Goal: Information Seeking & Learning: Learn about a topic

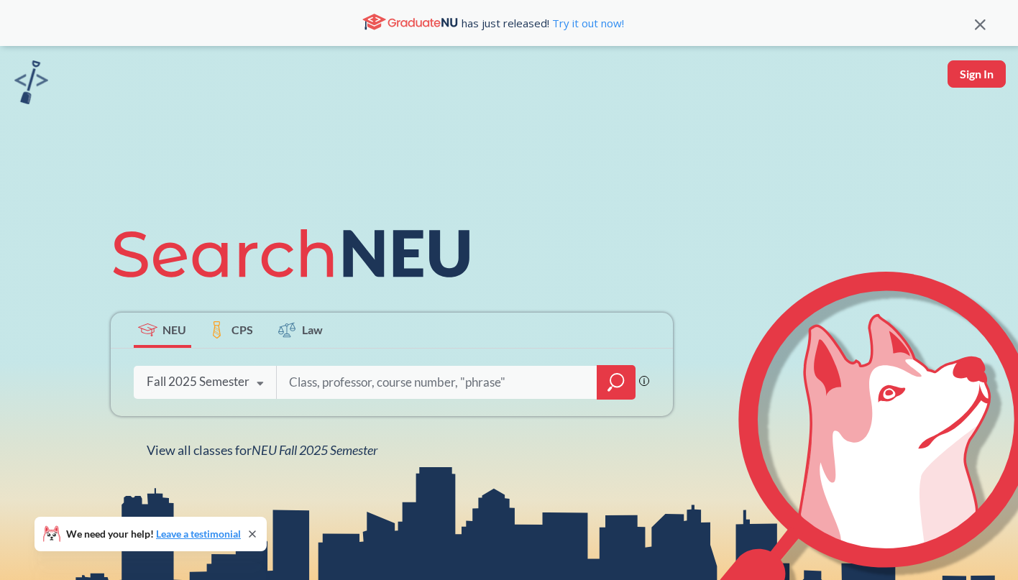
click at [376, 381] on input "search" at bounding box center [437, 383] width 299 height 30
type input "cltr"
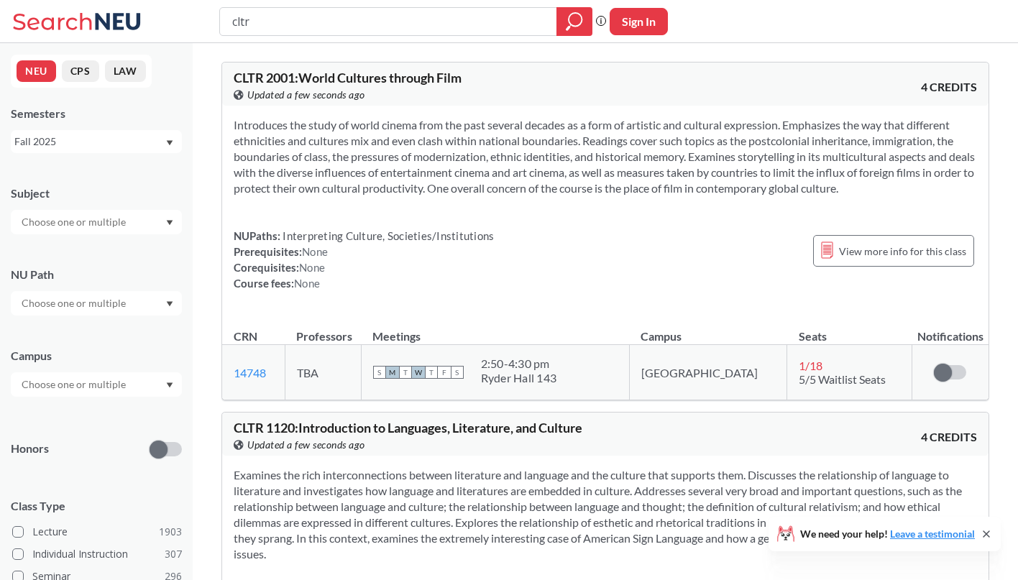
click at [96, 221] on input "text" at bounding box center [74, 222] width 121 height 17
click at [112, 184] on div "Subject CS ( 115 ) Computer Science NRSG ( 77 ) Nursing EECE ( 72 ) Electrical …" at bounding box center [96, 202] width 171 height 63
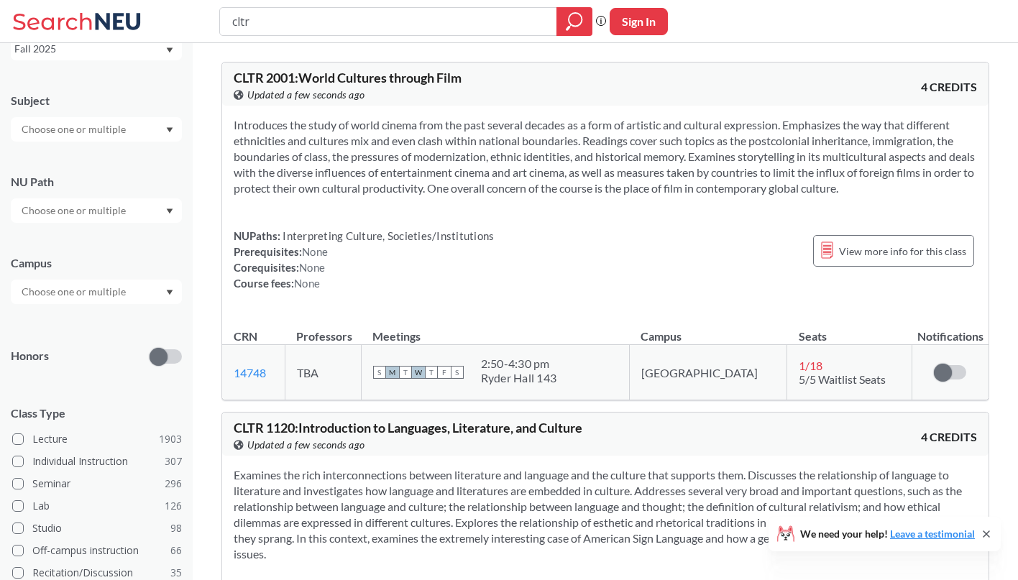
scroll to position [93, 0]
click at [163, 294] on div at bounding box center [96, 291] width 171 height 24
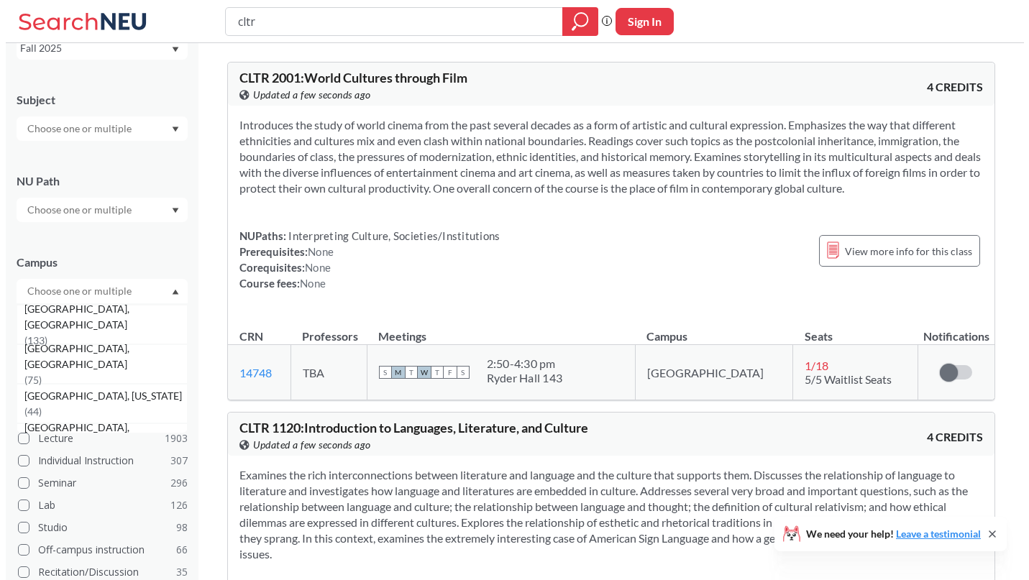
scroll to position [117, 0]
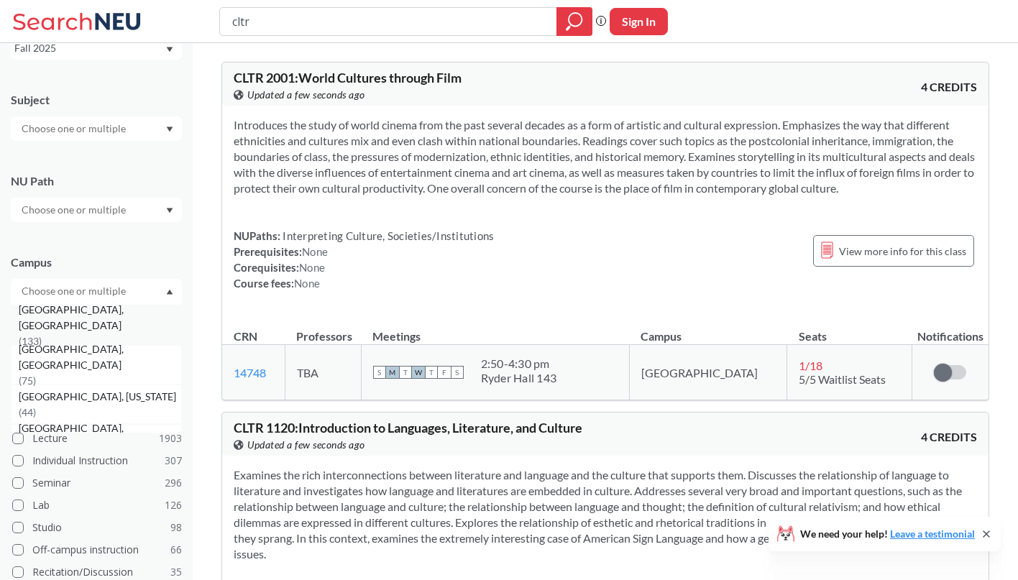
click at [106, 329] on div "[GEOGRAPHIC_DATA], [GEOGRAPHIC_DATA] ( 133 )" at bounding box center [100, 325] width 163 height 47
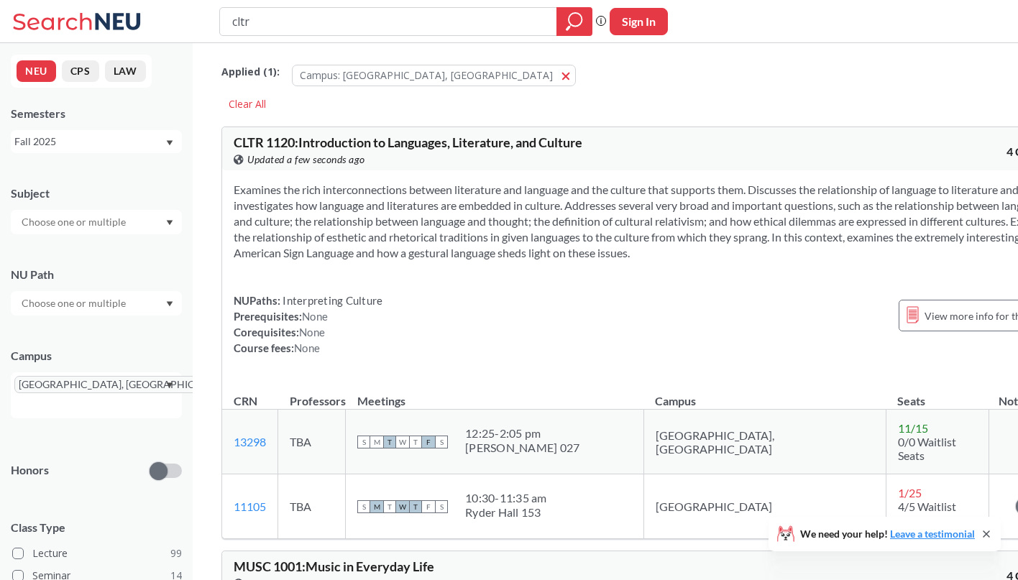
click at [91, 227] on input "text" at bounding box center [74, 222] width 121 height 17
type input "phil"
click at [92, 247] on div "PHIL ( 3 )" at bounding box center [100, 247] width 163 height 16
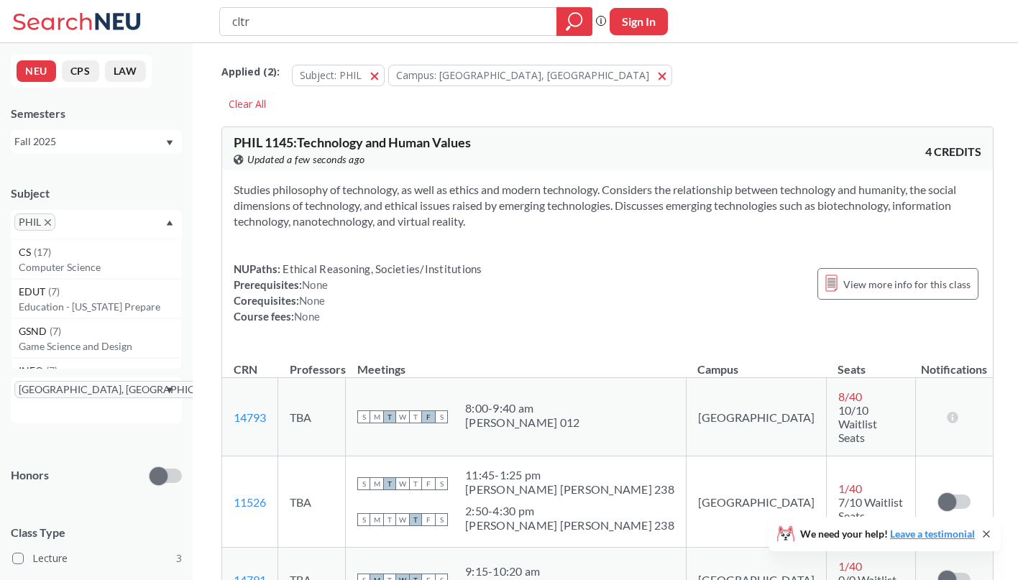
click at [111, 221] on div "PHIL" at bounding box center [96, 224] width 171 height 29
click at [61, 234] on input "text" at bounding box center [80, 227] width 42 height 17
type input "pols"
click at [63, 259] on div "POLS ( 2 )" at bounding box center [100, 253] width 163 height 16
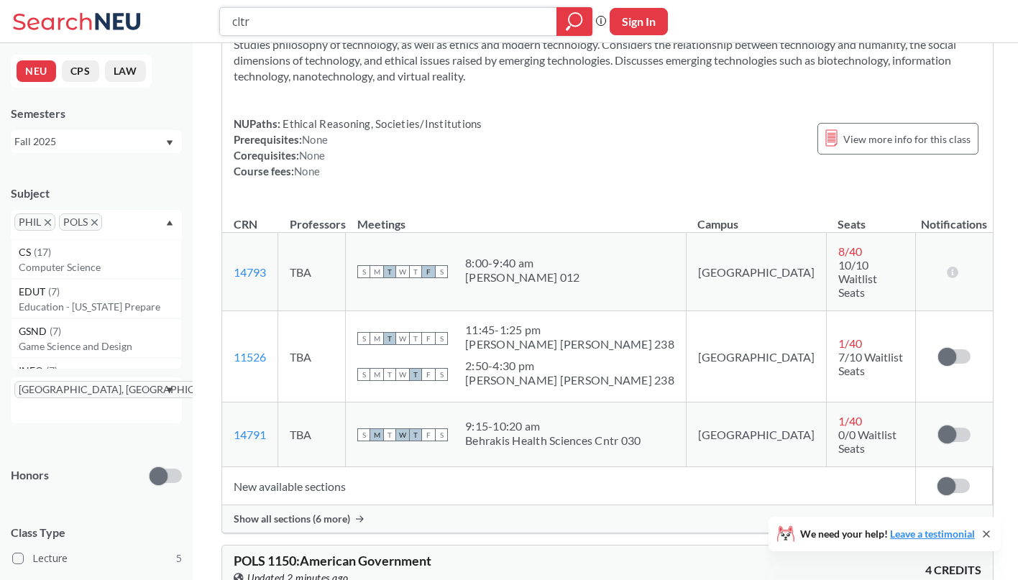
scroll to position [167, 0]
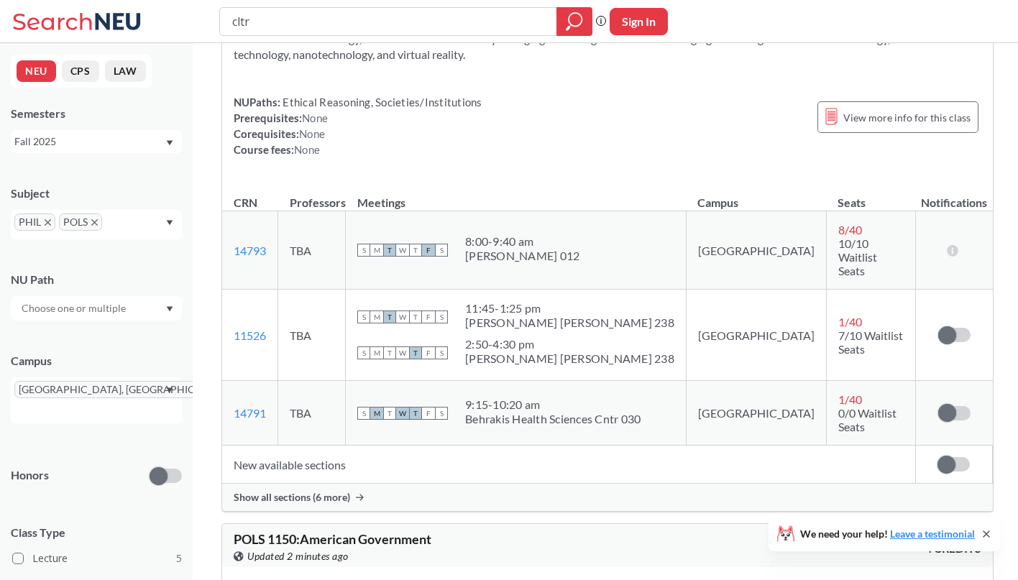
click at [296, 491] on span "Show all sections (6 more)" at bounding box center [292, 497] width 117 height 13
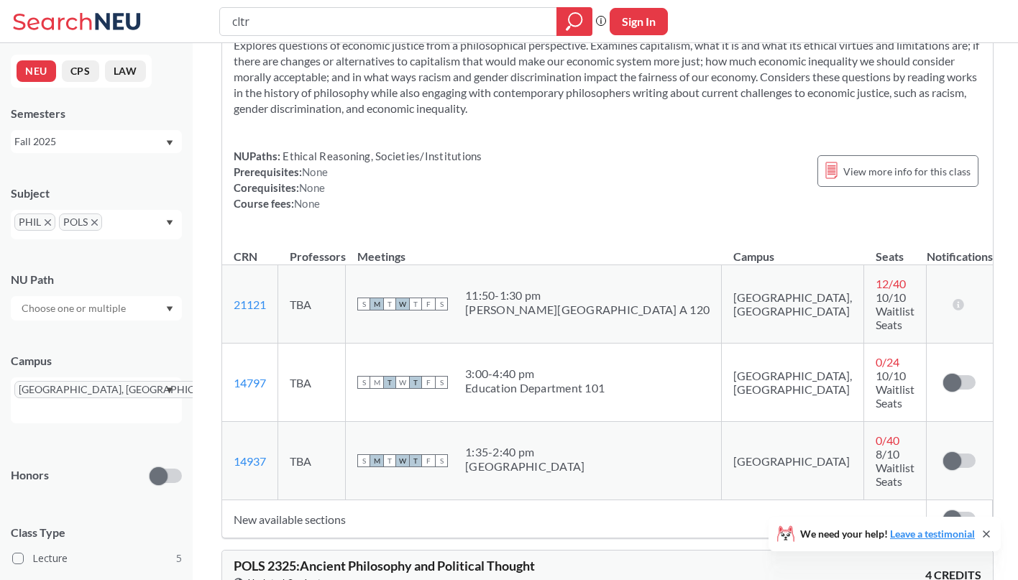
scroll to position [1470, 0]
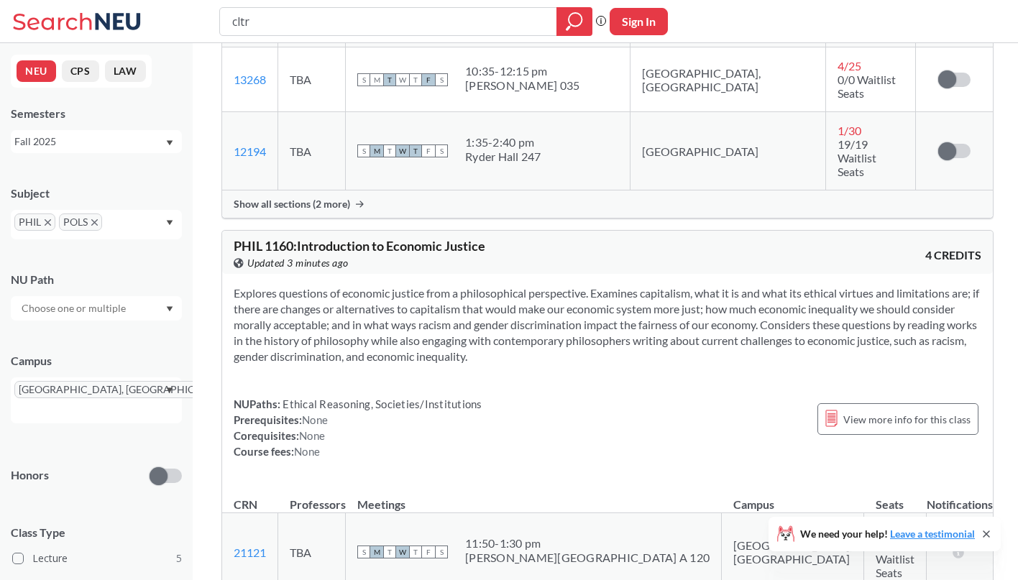
click at [118, 224] on input "text" at bounding box center [127, 227] width 42 height 17
type input "SOCL"
click at [27, 252] on span "SOCL" at bounding box center [33, 253] width 28 height 16
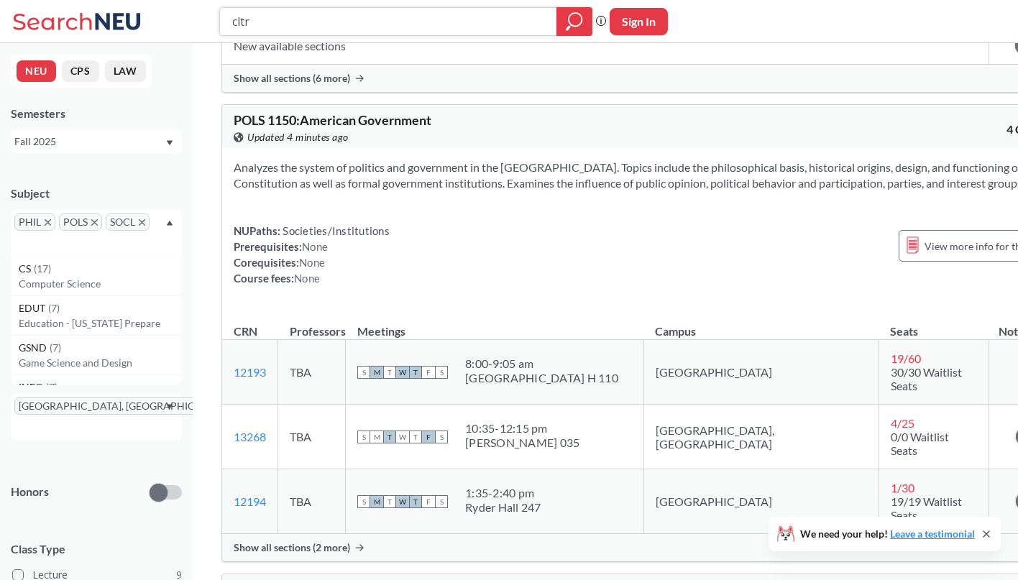
scroll to position [1608, 0]
